Goal: Task Accomplishment & Management: Manage account settings

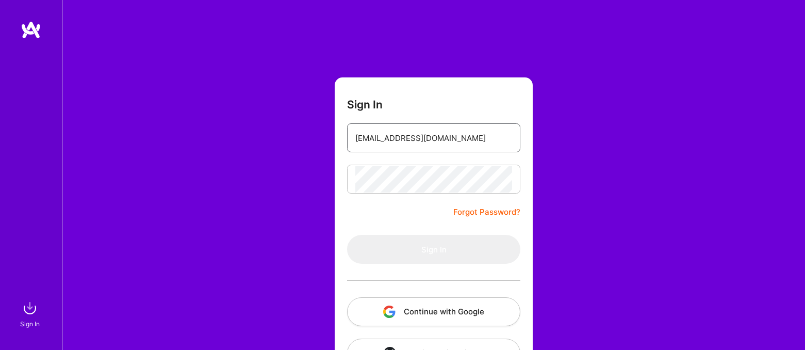
click at [512, 142] on input "[EMAIL_ADDRESS][DOMAIN_NAME]" at bounding box center [433, 138] width 157 height 26
click at [470, 132] on input "email" at bounding box center [433, 138] width 157 height 26
paste input "[EMAIL_ADDRESS][DOMAIN_NAME]"
type input "[EMAIL_ADDRESS][DOMAIN_NAME]"
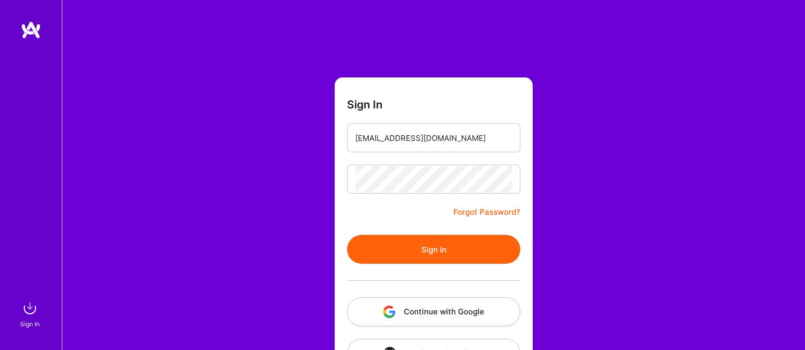
click at [452, 248] on button "Sign In" at bounding box center [433, 249] width 173 height 29
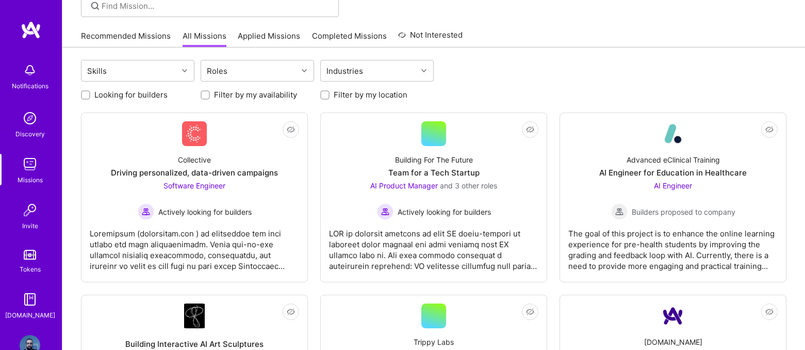
scroll to position [84, 0]
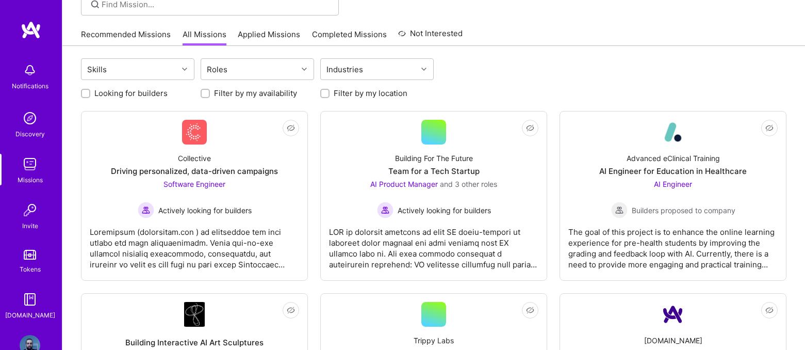
click at [134, 42] on link "Recommended Missions" at bounding box center [126, 37] width 90 height 17
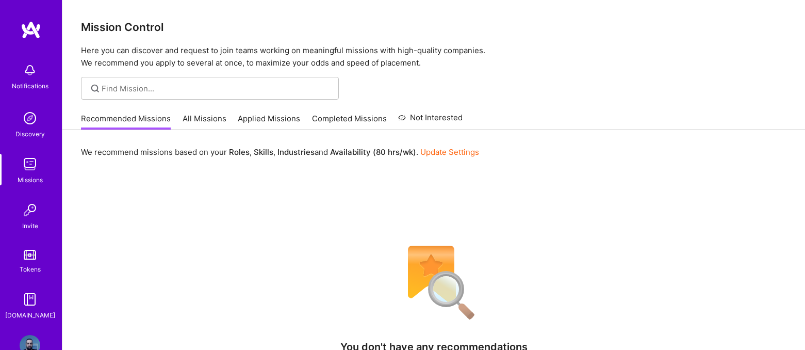
click at [194, 116] on link "All Missions" at bounding box center [205, 121] width 44 height 17
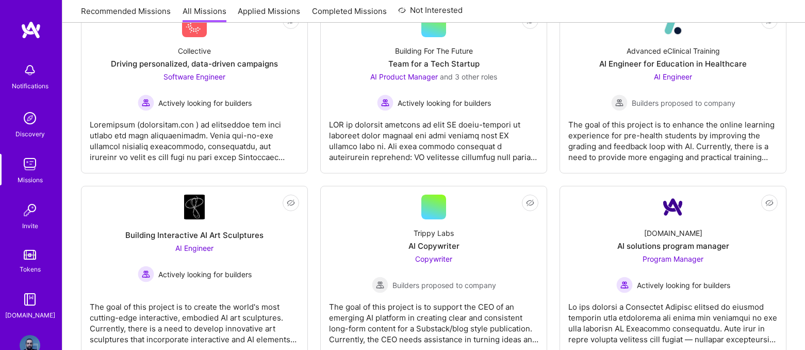
scroll to position [72, 0]
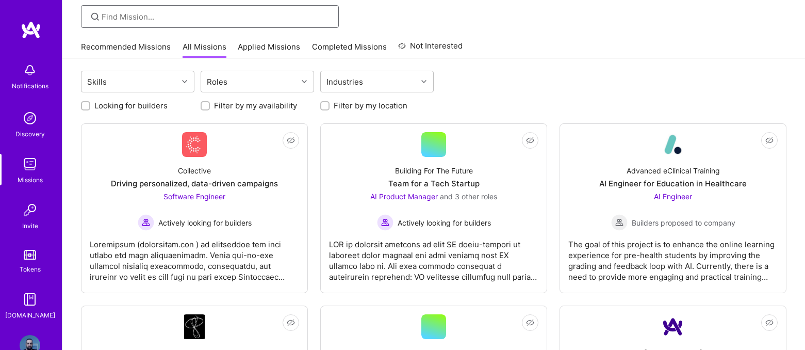
click at [161, 15] on input at bounding box center [216, 16] width 229 height 11
type input "Design"
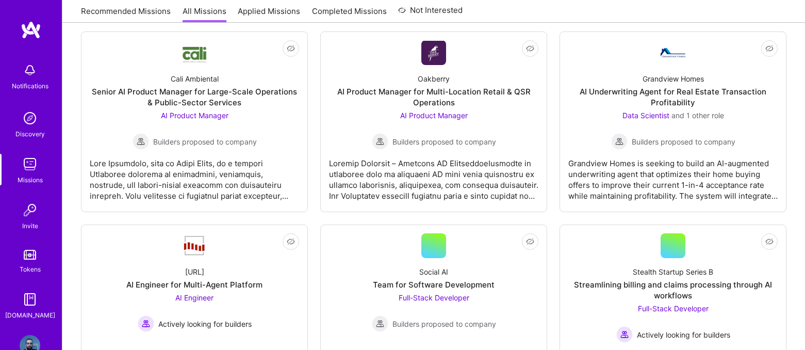
scroll to position [26, 0]
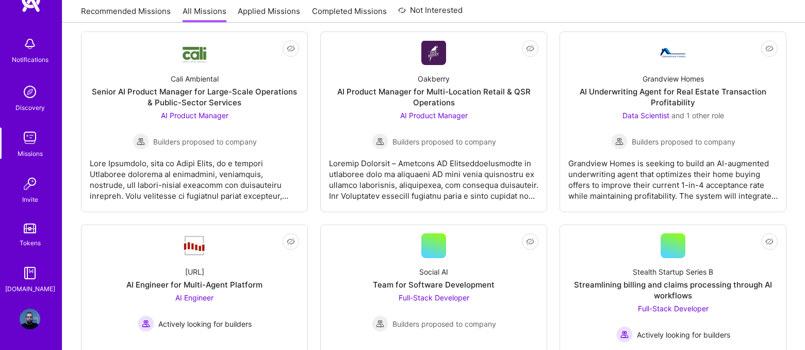
click at [31, 317] on img at bounding box center [30, 318] width 21 height 21
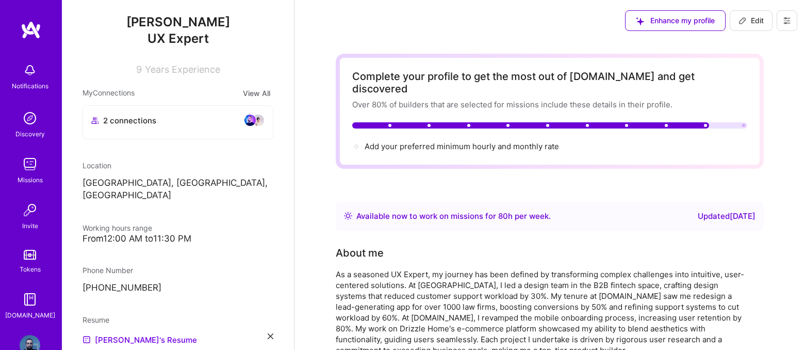
click at [754, 23] on span "Edit" at bounding box center [750, 20] width 25 height 10
select select "IR"
select select "Right Now"
